Goal: Register for event/course

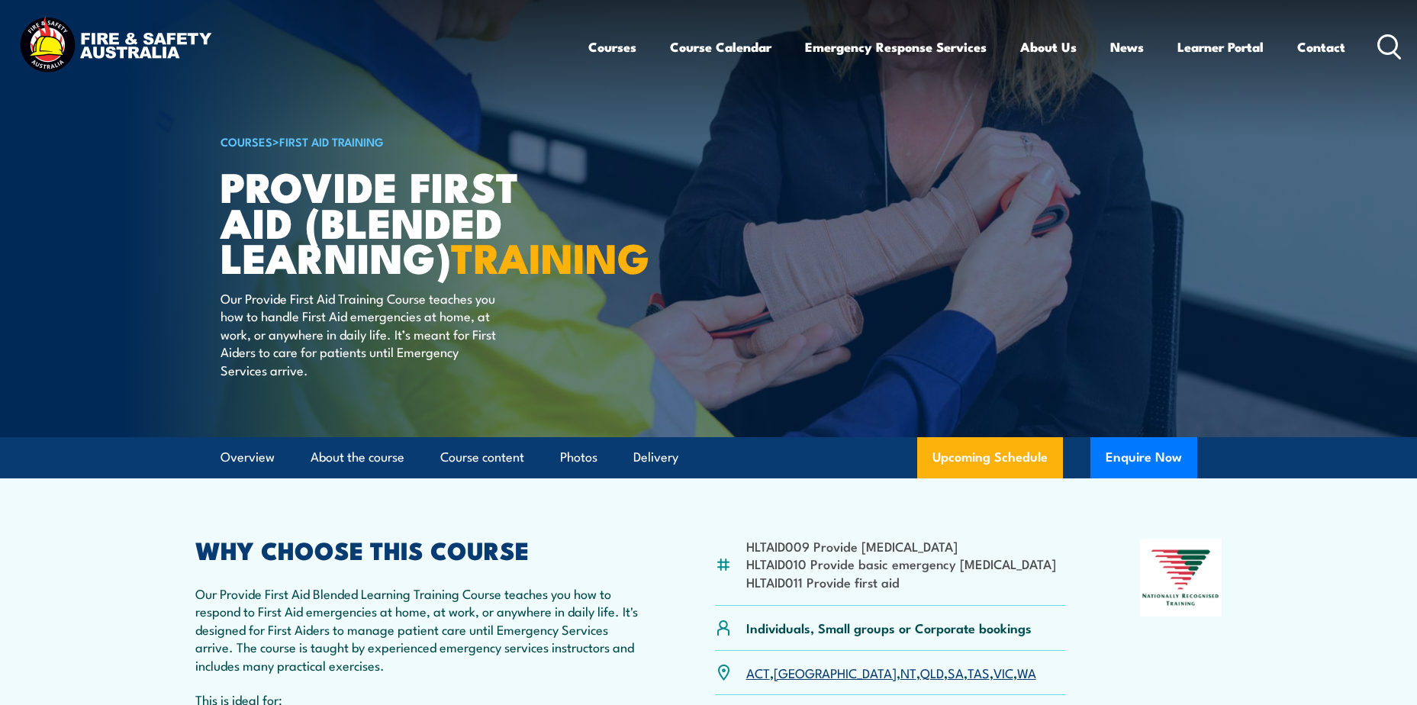
click at [1387, 43] on icon at bounding box center [1390, 46] width 24 height 25
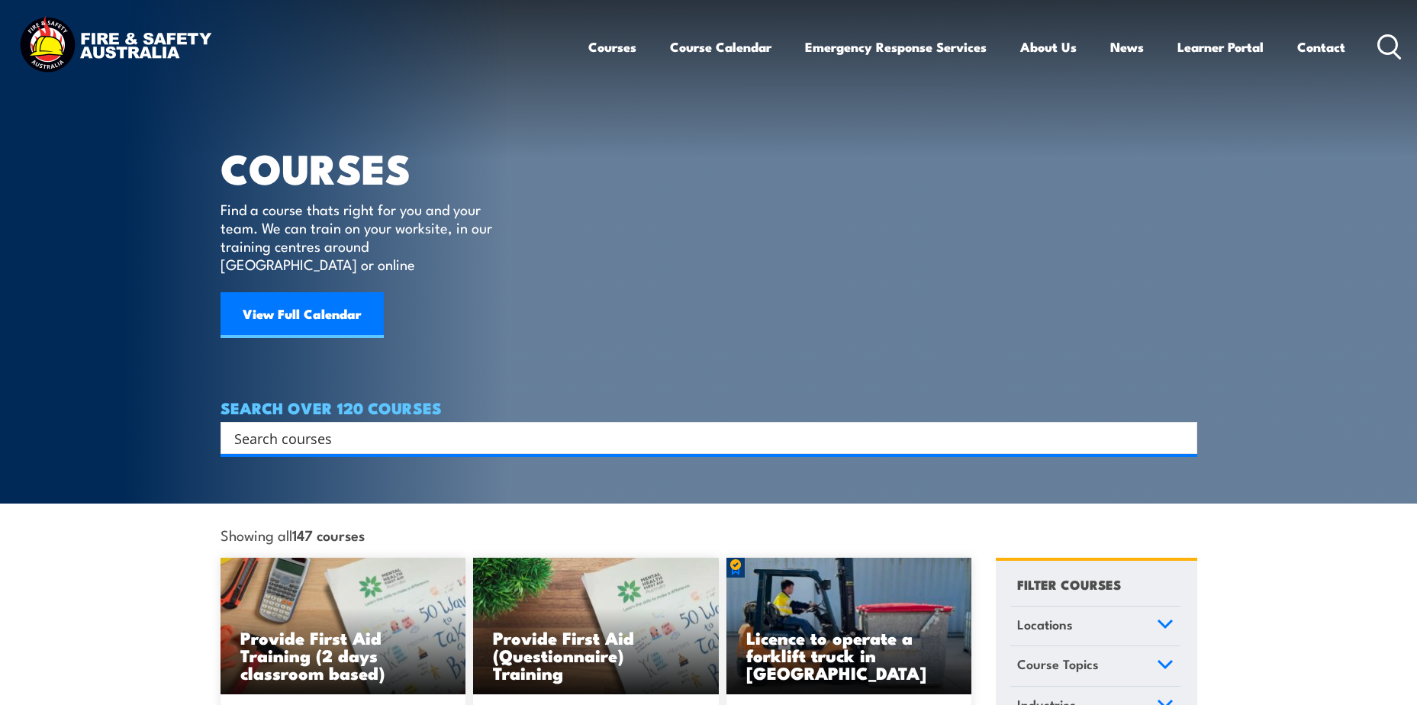
click at [378, 431] on div "Search" at bounding box center [709, 438] width 977 height 32
click at [381, 427] on input "Search input" at bounding box center [699, 438] width 930 height 23
type input "C"
type input "FIRE WARDEN"
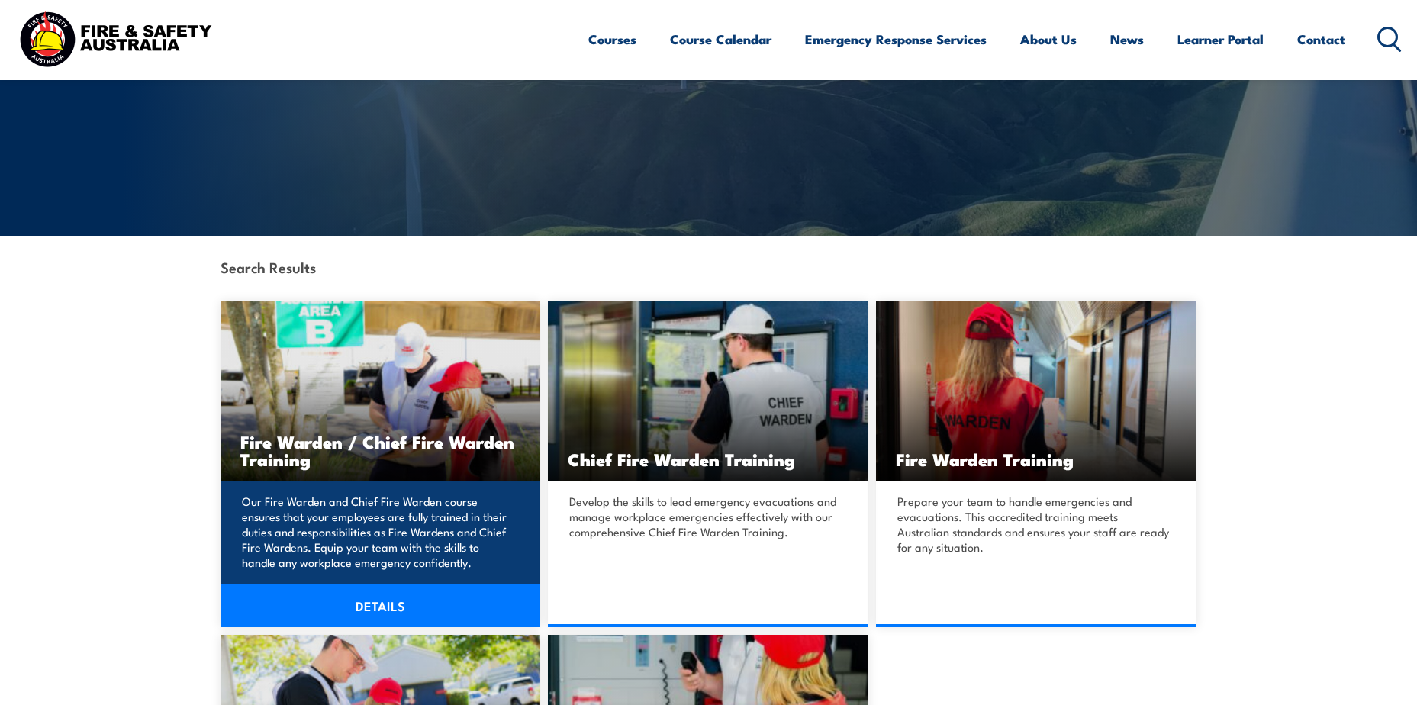
scroll to position [229, 0]
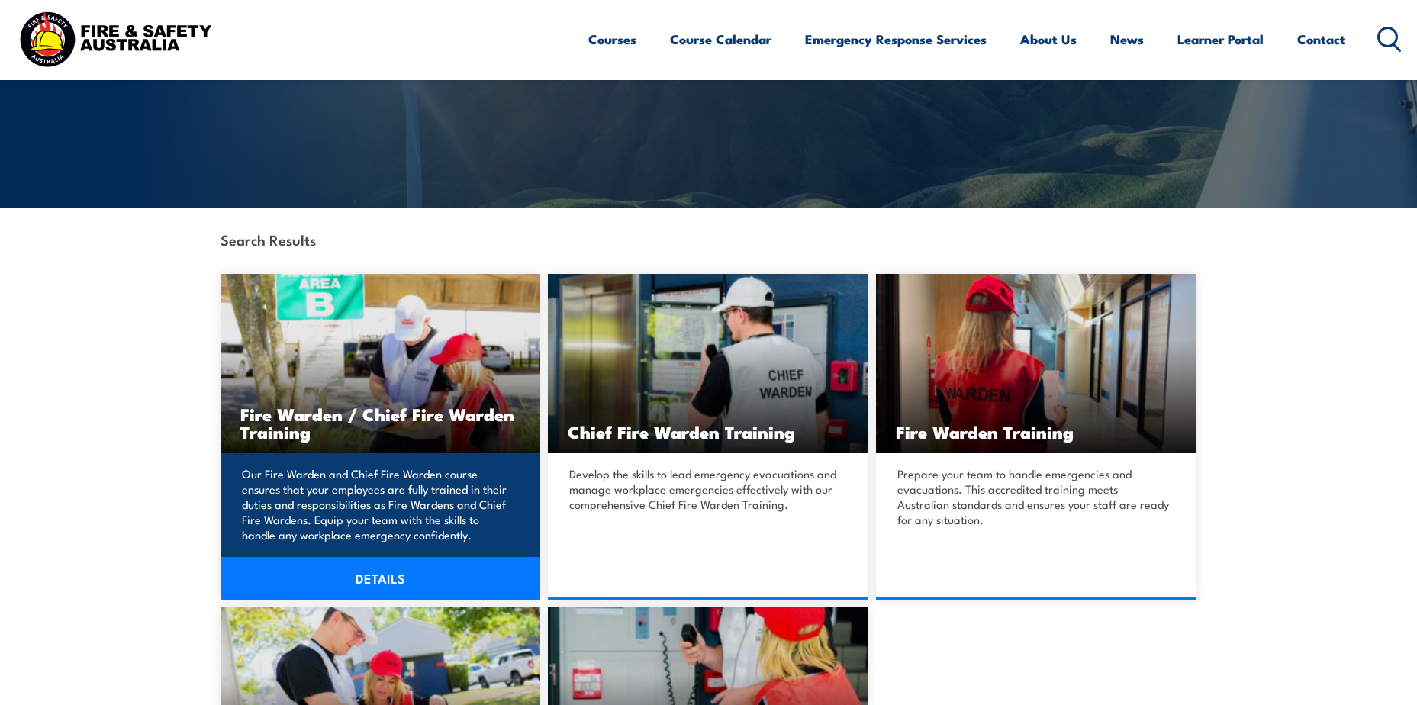
click at [403, 311] on img at bounding box center [381, 363] width 321 height 179
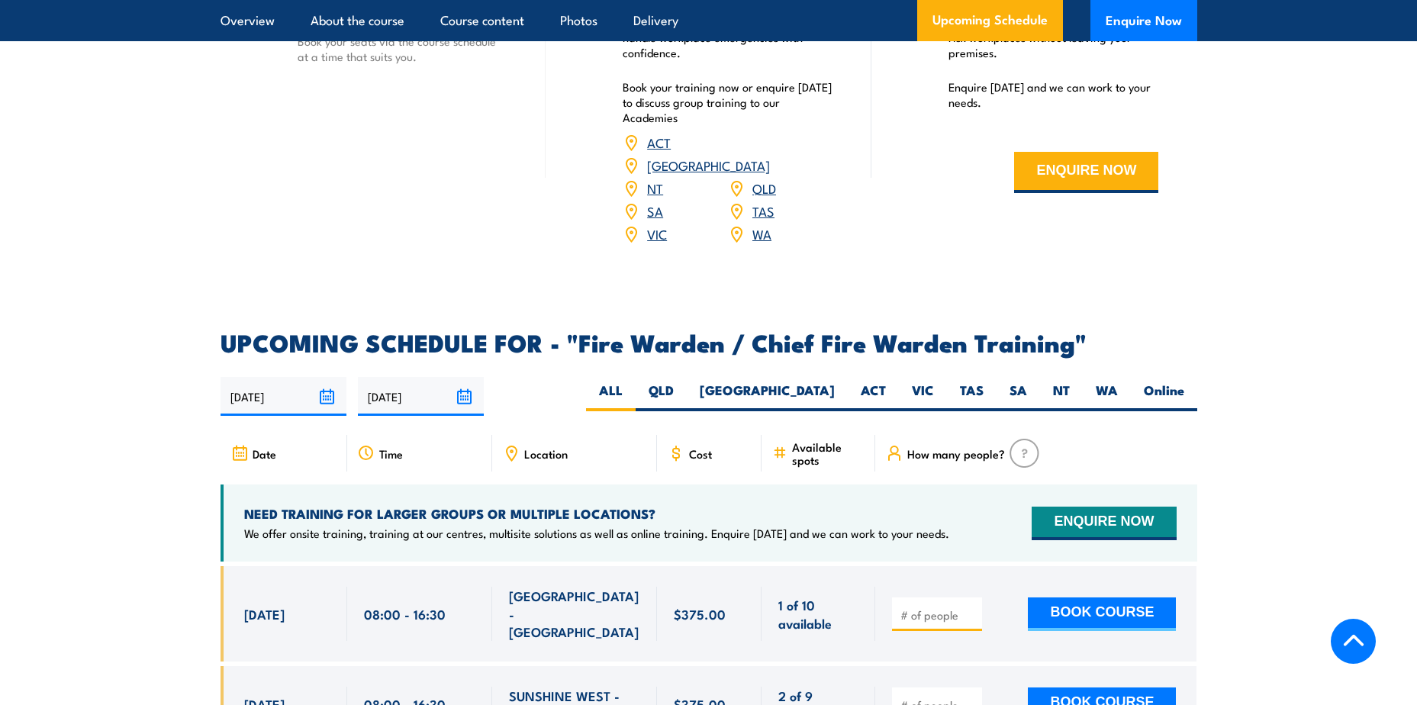
scroll to position [2519, 0]
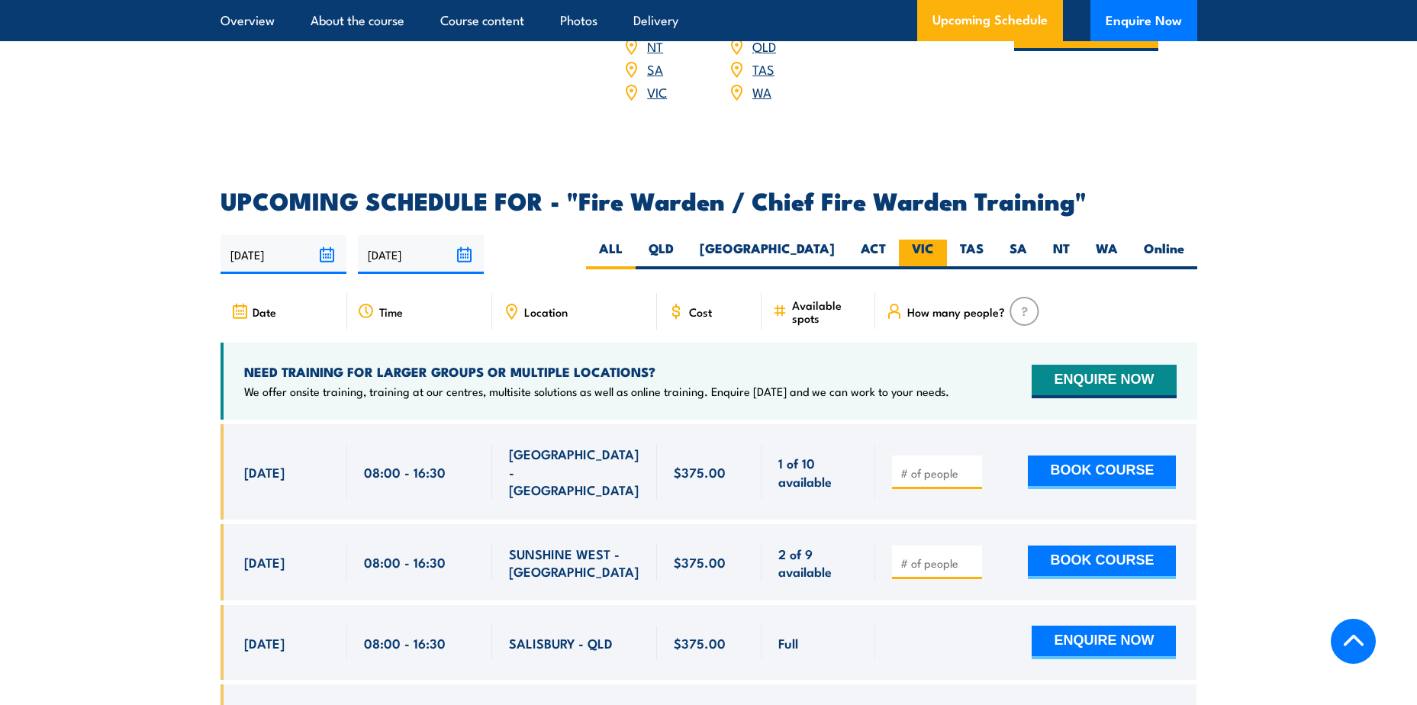
click at [913, 241] on label "VIC" at bounding box center [923, 255] width 48 height 30
click at [934, 241] on input "VIC" at bounding box center [939, 245] width 10 height 10
radio input "true"
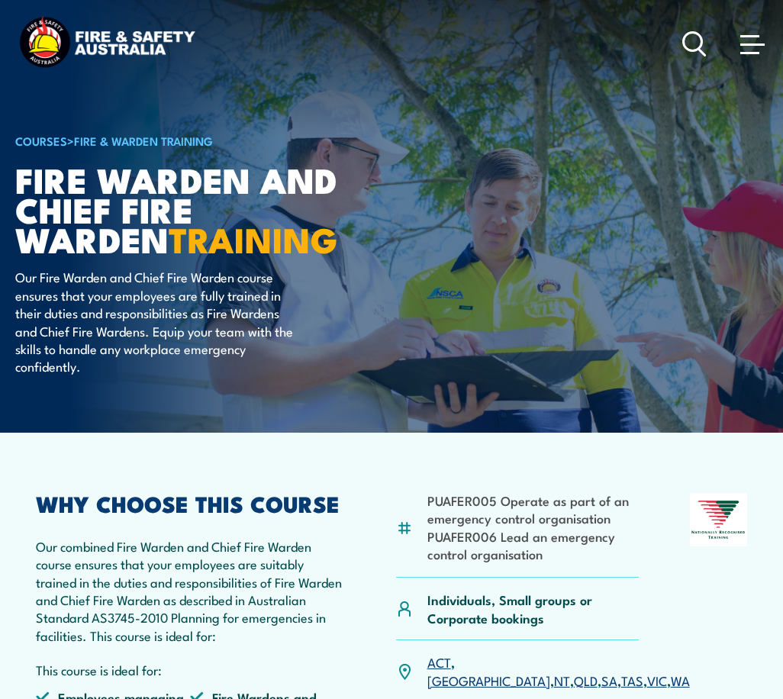
click at [700, 37] on circle at bounding box center [693, 41] width 18 height 18
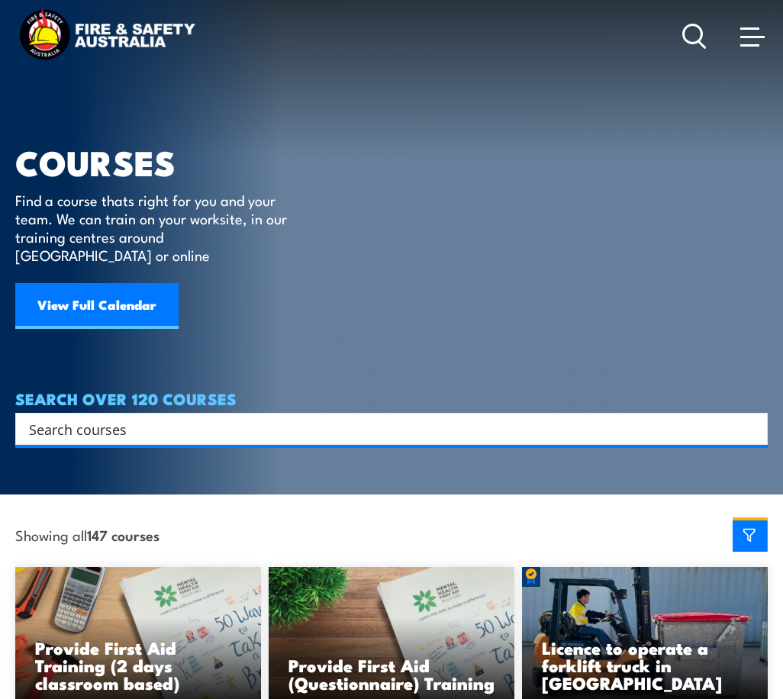
click at [353, 418] on input "Search input" at bounding box center [381, 429] width 705 height 23
type input "fire warden"
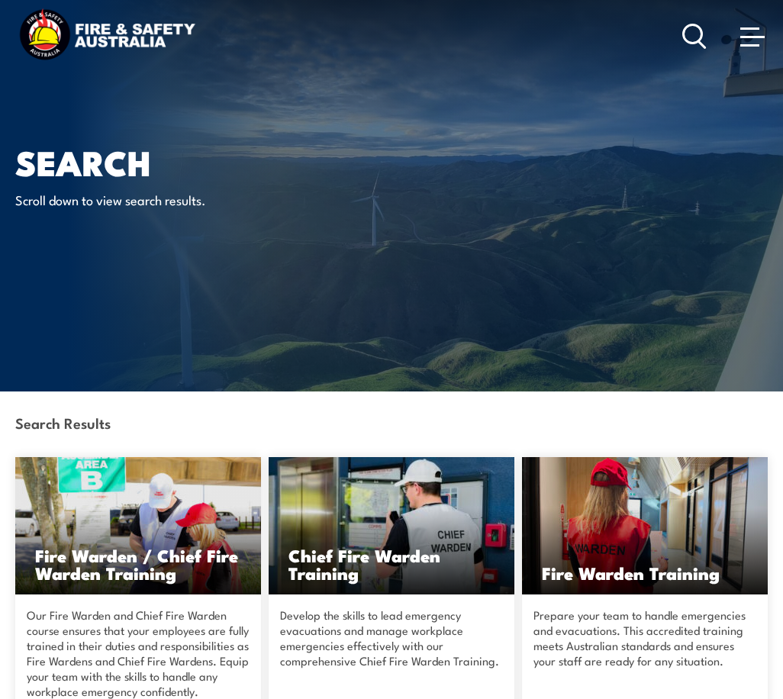
click at [628, 511] on img at bounding box center [645, 525] width 246 height 137
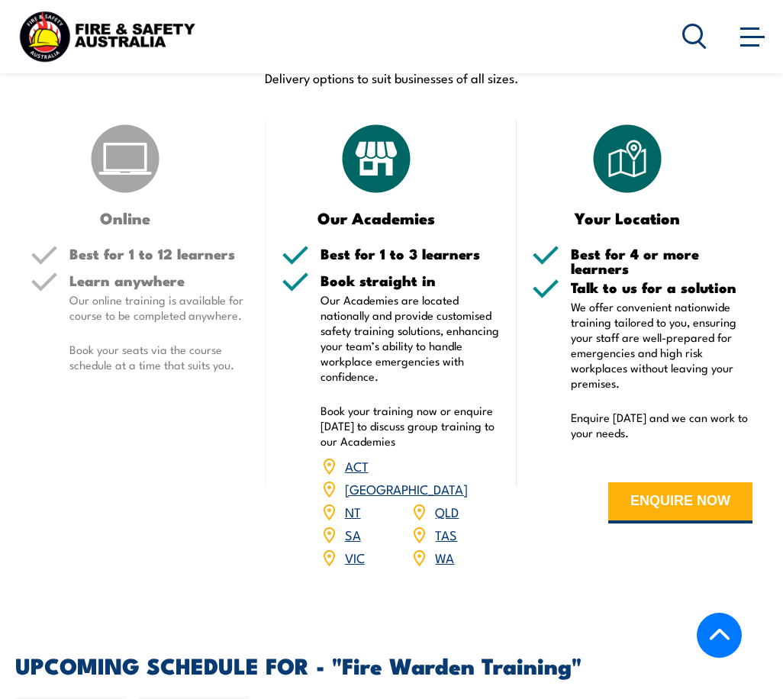
scroll to position [2672, 0]
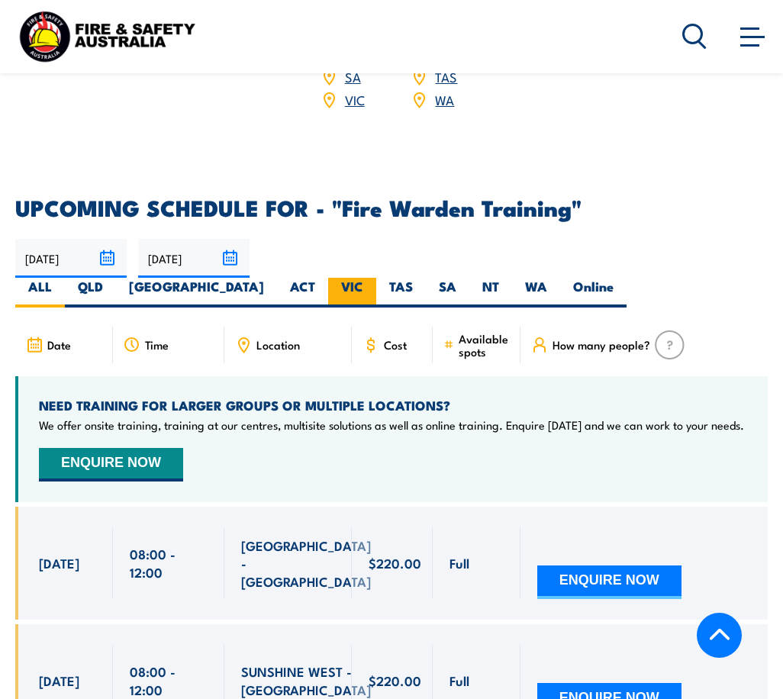
click at [376, 278] on label "VIC" at bounding box center [352, 293] width 48 height 30
click at [373, 278] on input "VIC" at bounding box center [368, 283] width 10 height 10
radio input "true"
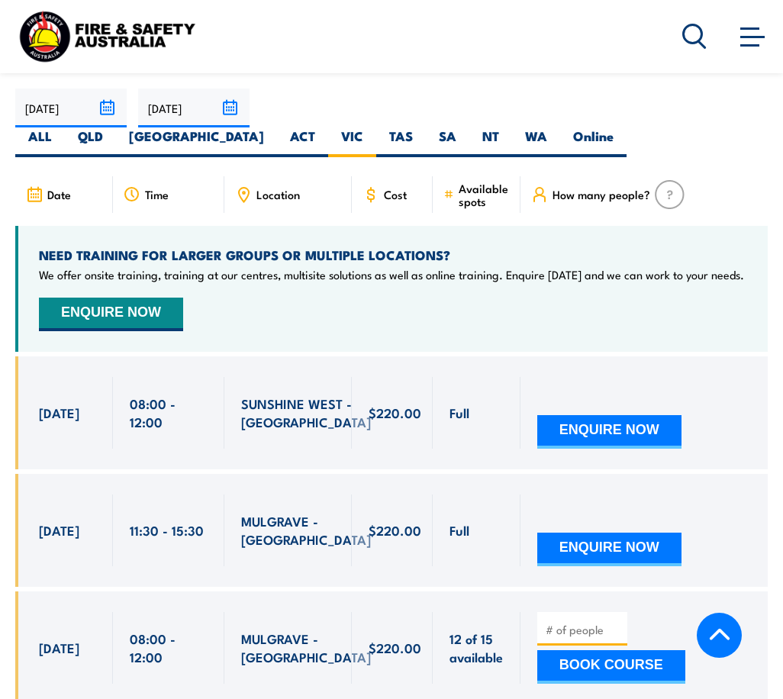
scroll to position [2904, 0]
